Goal: Find contact information: Find contact information

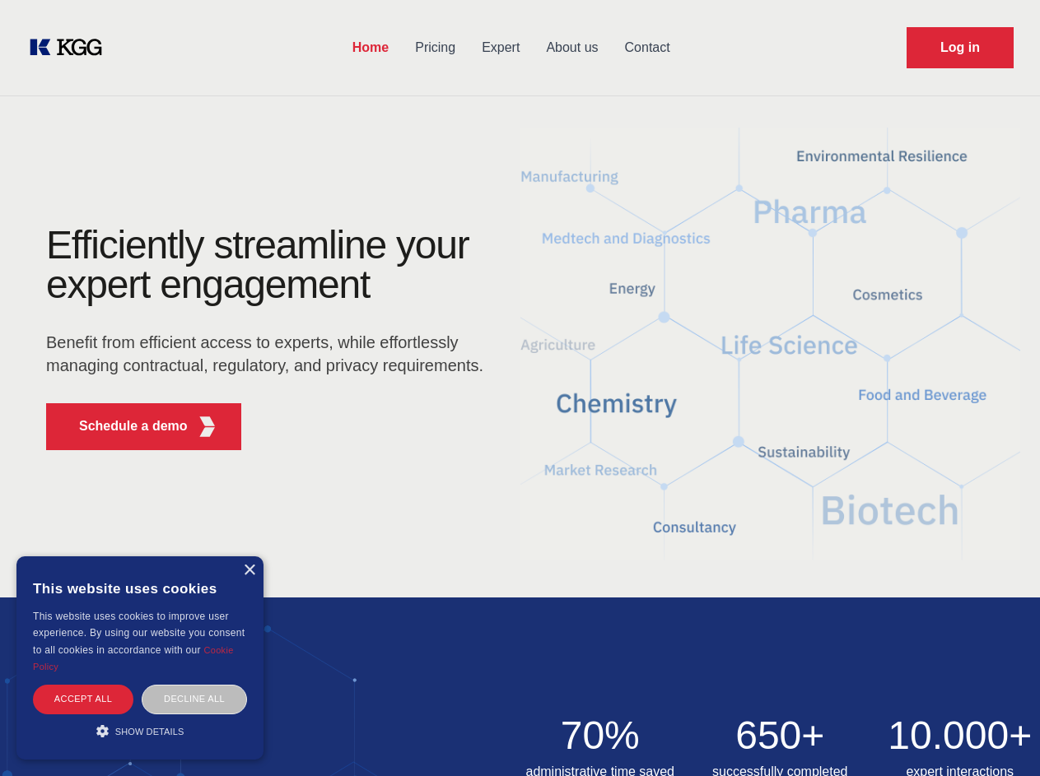
click at [519, 388] on div "Efficiently streamline your expert engagement Benefit from efficient access to …" at bounding box center [270, 345] width 501 height 238
click at [123, 426] on p "Schedule a demo" at bounding box center [133, 427] width 109 height 20
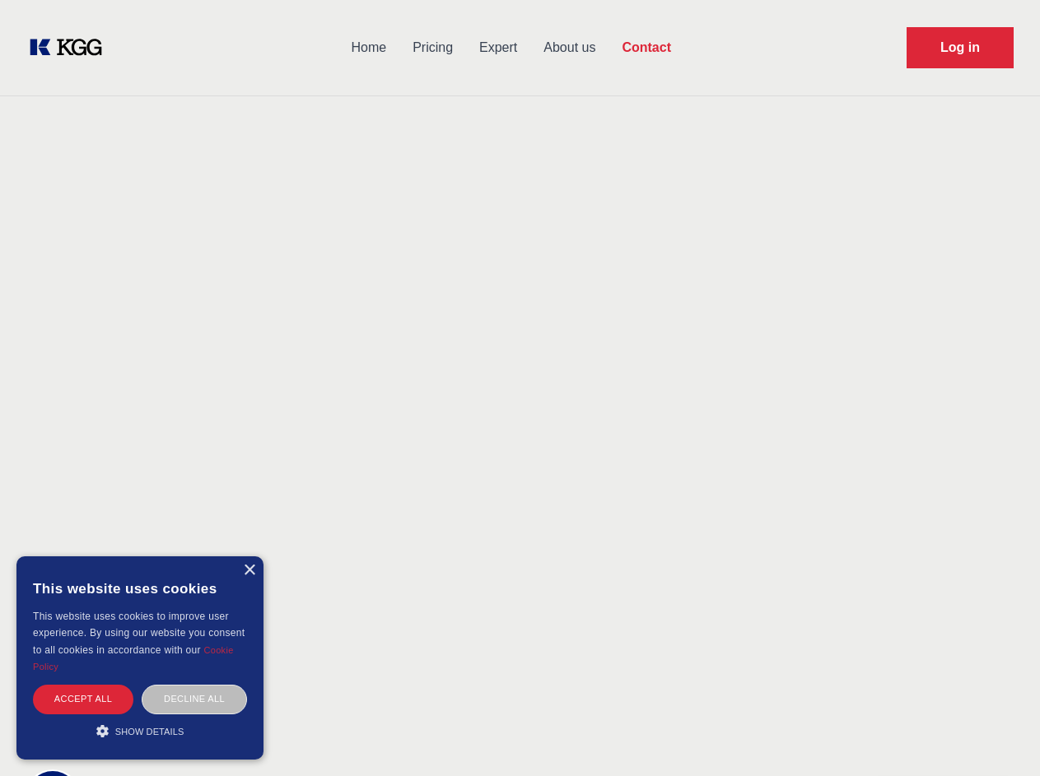
click at [249, 571] on div "× This website uses cookies This website uses cookies to improve user experienc…" at bounding box center [139, 658] width 247 height 203
click at [83, 699] on div "Accept all" at bounding box center [83, 699] width 100 height 29
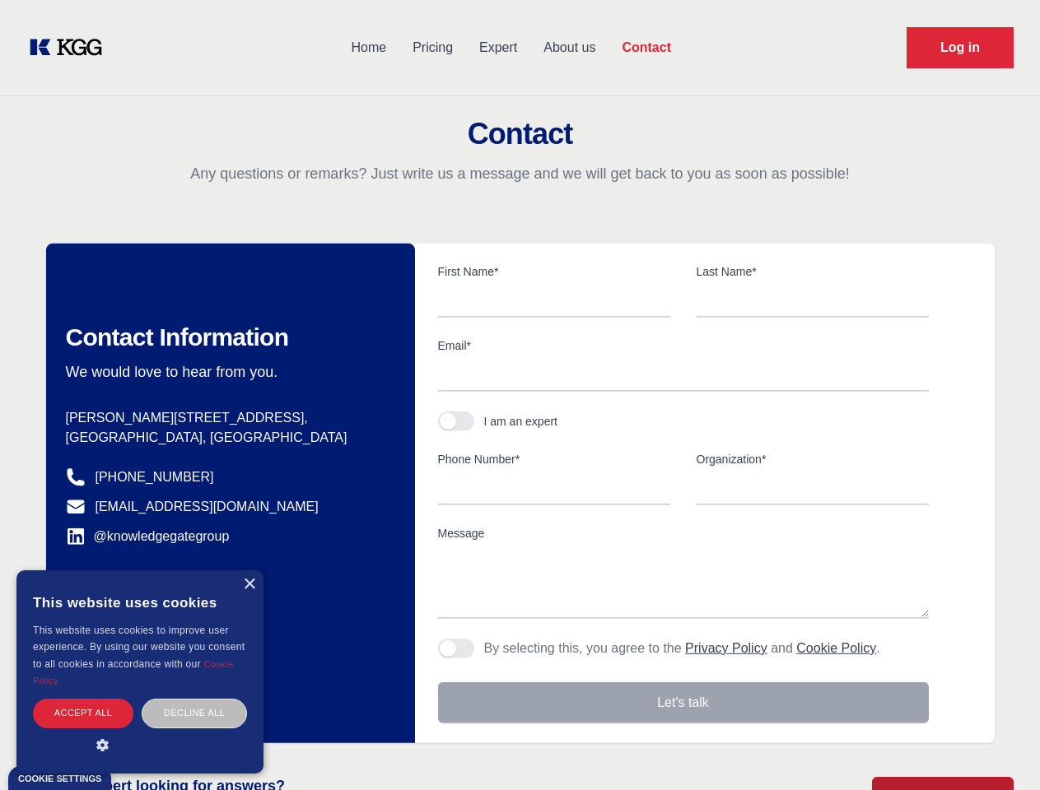
click at [194, 699] on body "Home Pricing Expert About us Contact Log in Contact Any questions or remarks? J…" at bounding box center [520, 723] width 1040 height 1447
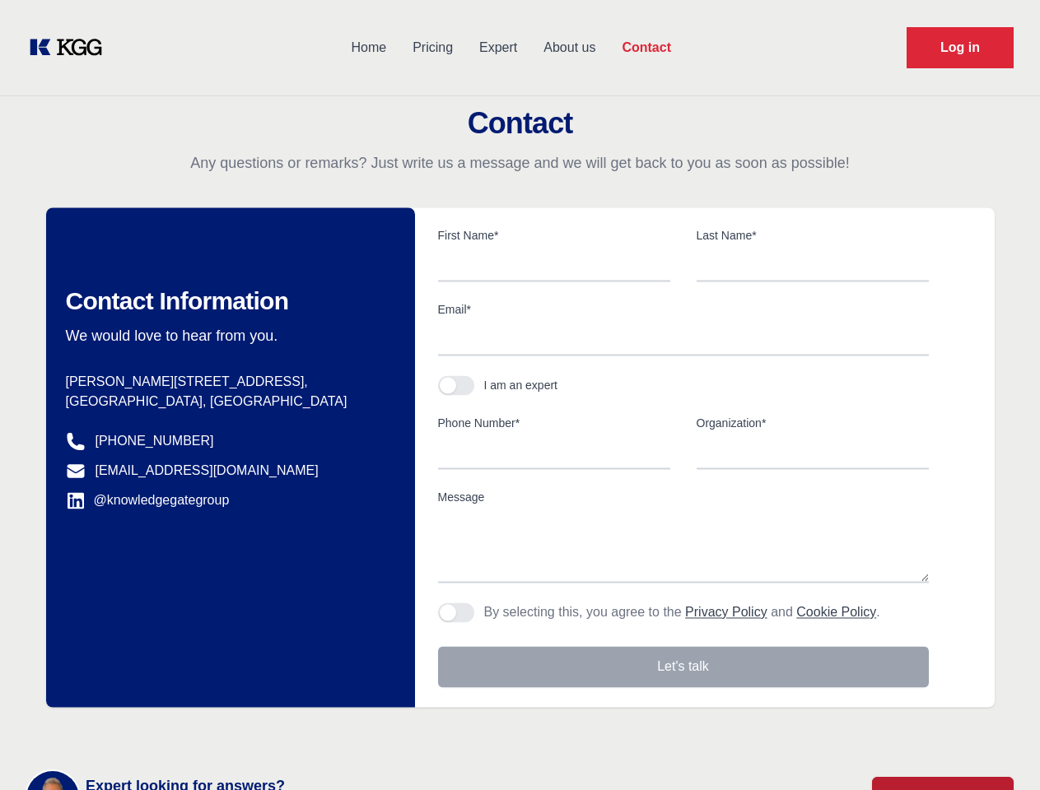
click at [140, 731] on main "Contact Any questions or remarks? Just write us a message and we will get back …" at bounding box center [520, 428] width 1040 height 857
